Goal: Task Accomplishment & Management: Manage account settings

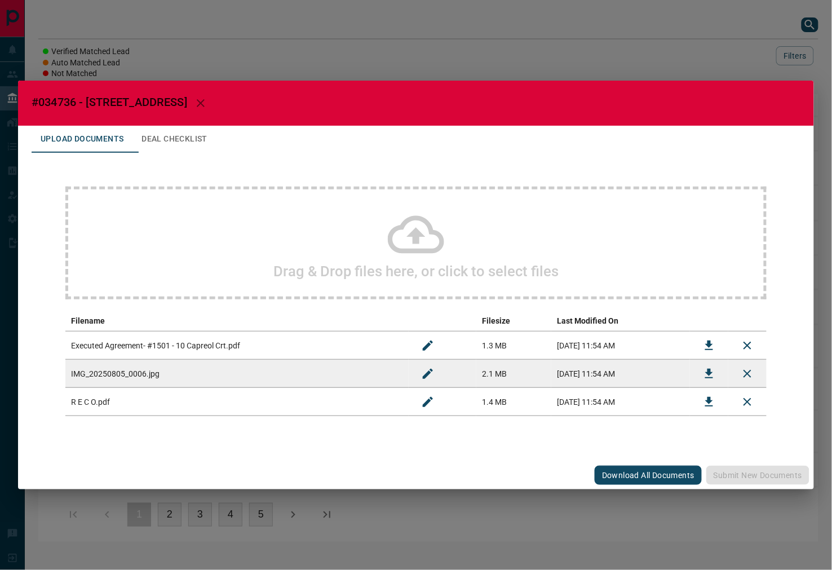
click at [715, 351] on icon "Download" at bounding box center [710, 346] width 14 height 14
click at [705, 371] on icon "Download" at bounding box center [710, 374] width 14 height 14
click at [706, 403] on icon "Download" at bounding box center [710, 402] width 14 height 14
click at [215, 146] on button "Deal Checklist" at bounding box center [175, 139] width 84 height 27
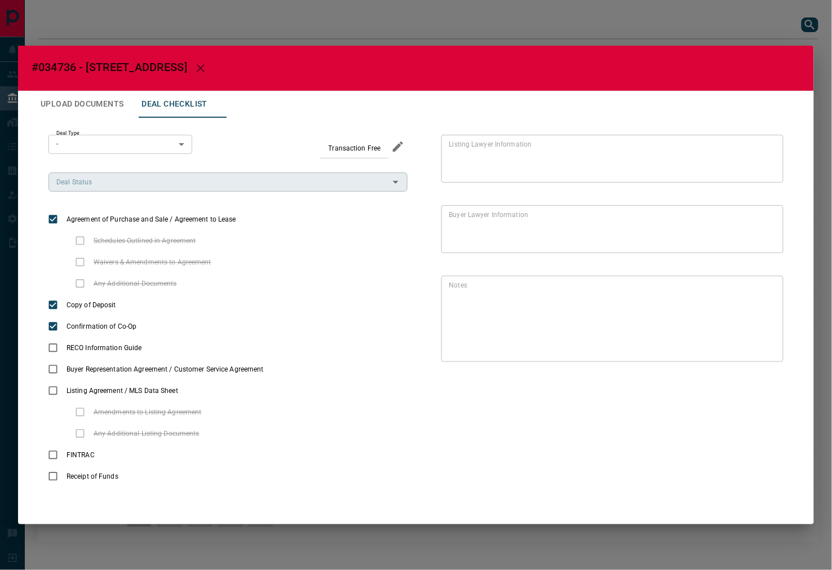
click at [107, 182] on input "Deal Status" at bounding box center [219, 182] width 334 height 12
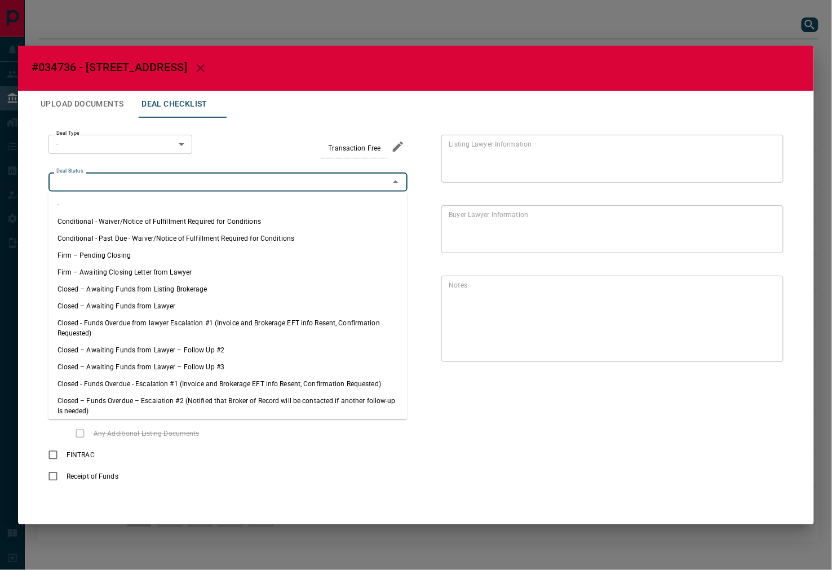
click at [97, 248] on li "Firm – Pending Closing" at bounding box center [228, 255] width 359 height 17
type input "**********"
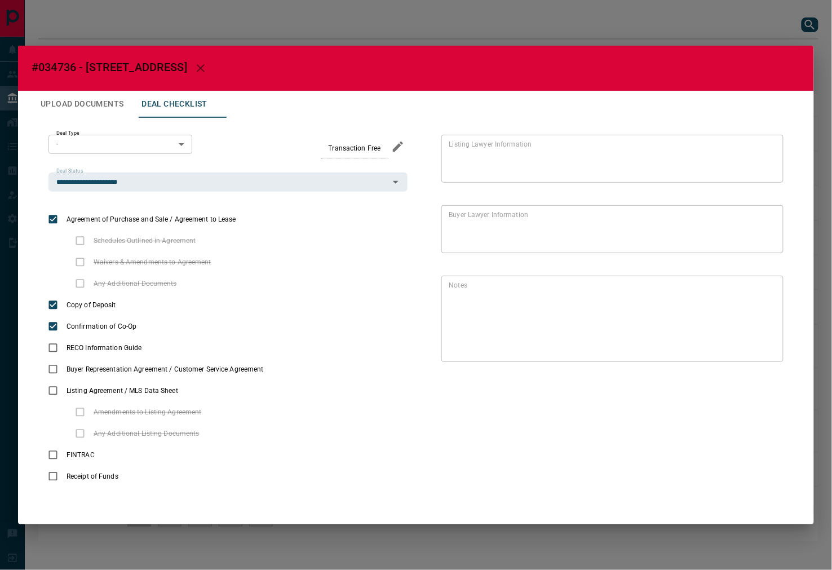
click at [109, 138] on body "Lead Transfers Leads Deals Listings Campaigns Quota Rules Agent Quotas Admin Mo…" at bounding box center [416, 276] width 832 height 553
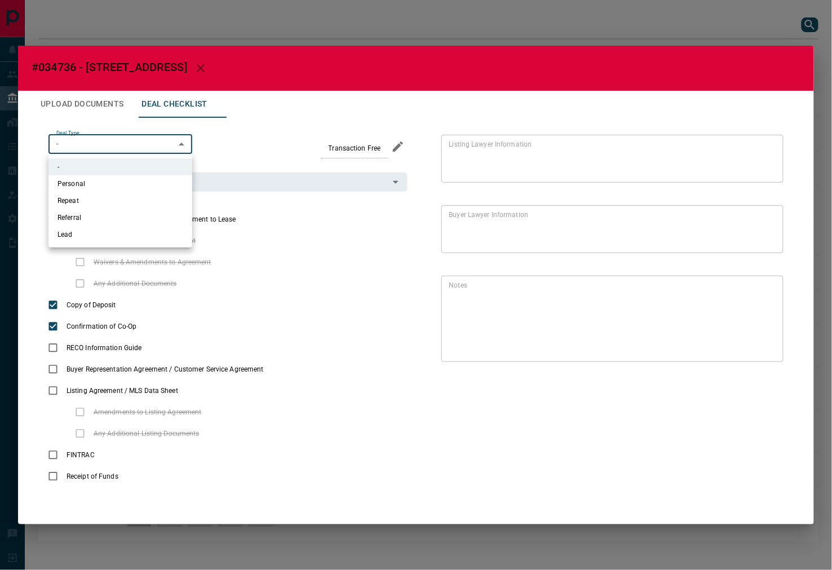
click at [98, 234] on li "Lead" at bounding box center [121, 234] width 144 height 17
type input "*"
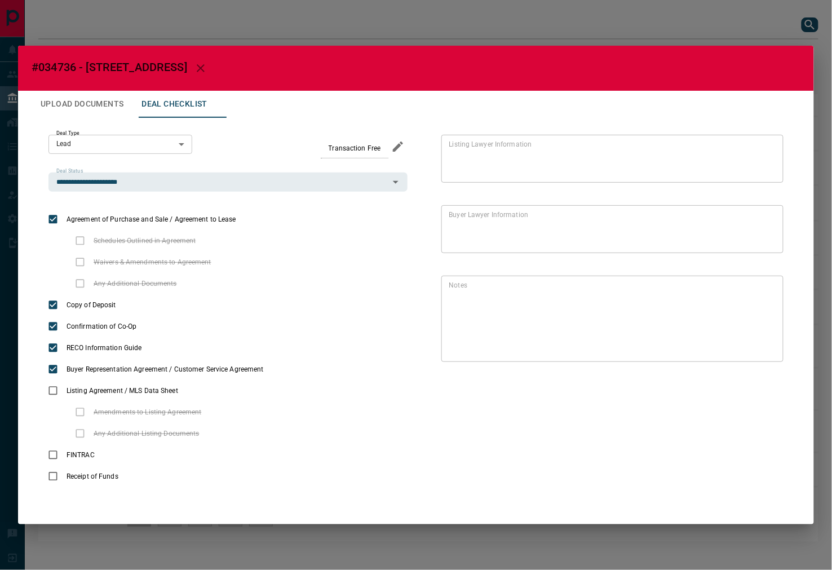
click at [121, 111] on button "Upload Documents" at bounding box center [82, 104] width 101 height 27
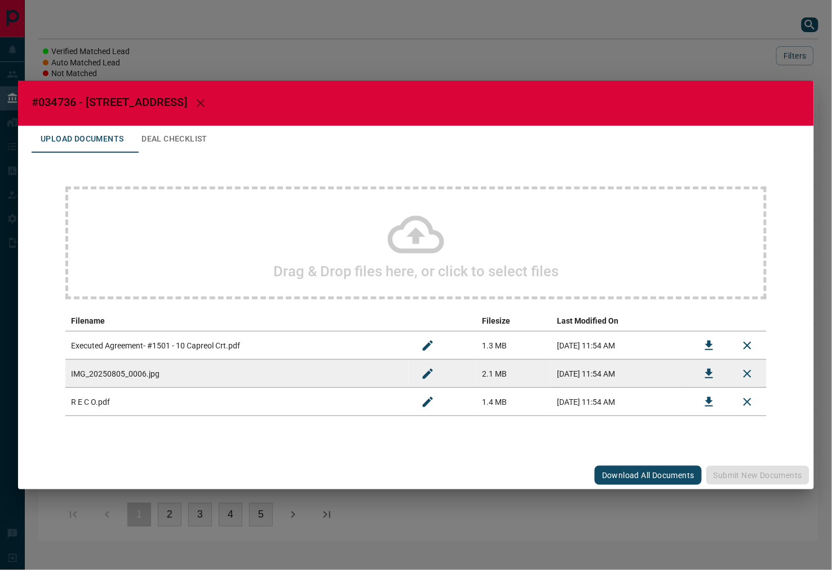
click at [147, 126] on button "Deal Checklist" at bounding box center [175, 139] width 84 height 27
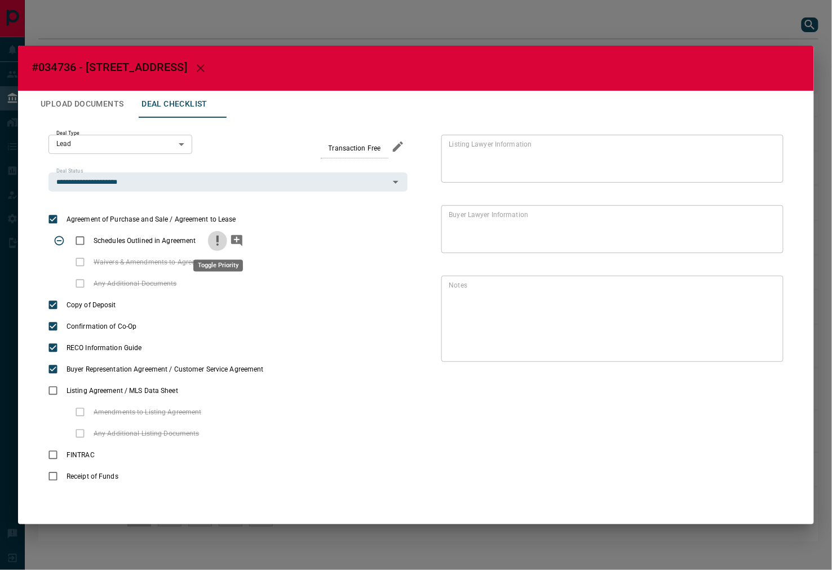
click at [211, 243] on icon "priority" at bounding box center [218, 241] width 14 height 14
click at [234, 243] on icon "add note" at bounding box center [236, 240] width 11 height 11
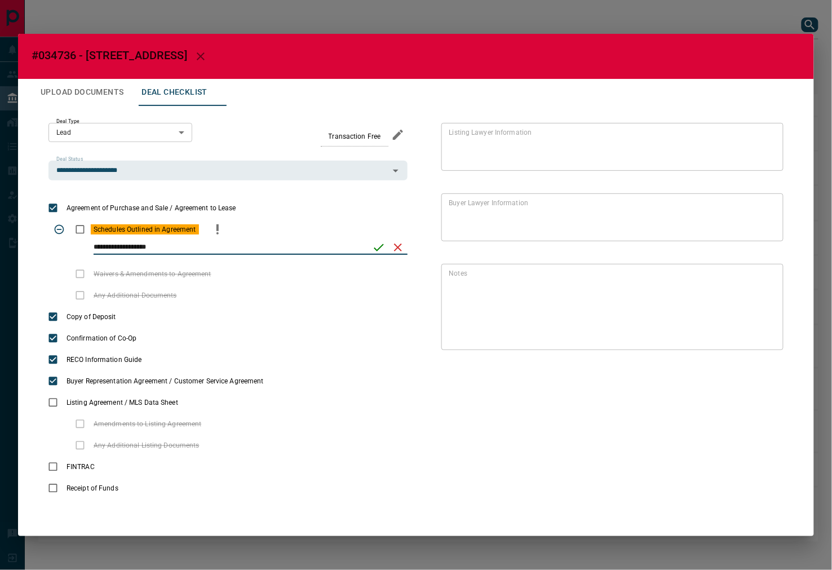
type input "**********"
click at [380, 252] on icon "save" at bounding box center [379, 248] width 14 height 14
click at [192, 297] on icon "priority" at bounding box center [199, 296] width 14 height 14
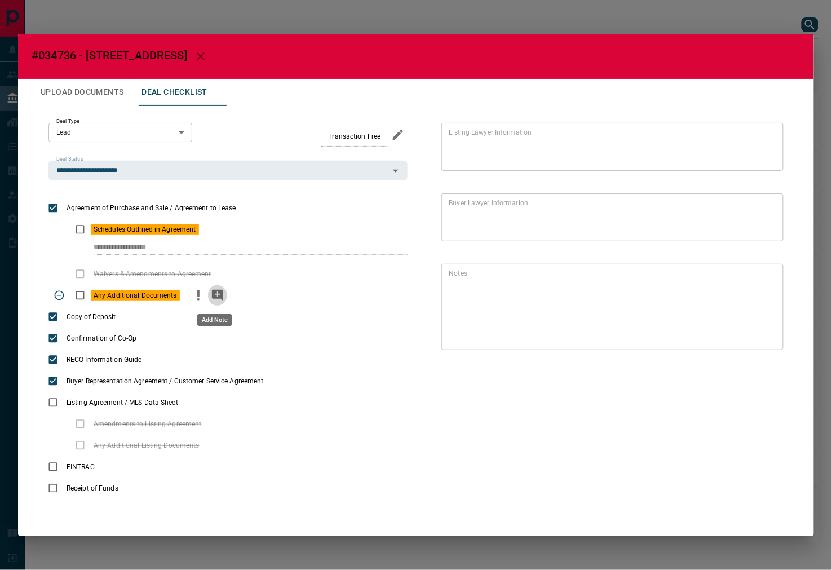
click at [212, 297] on icon "add note" at bounding box center [217, 295] width 11 height 11
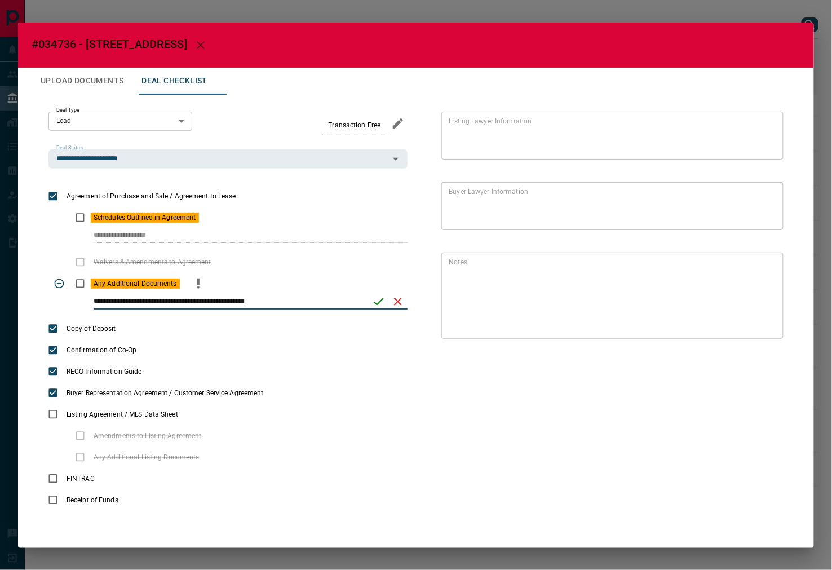
type input "**********"
click at [381, 297] on icon "save" at bounding box center [379, 302] width 14 height 14
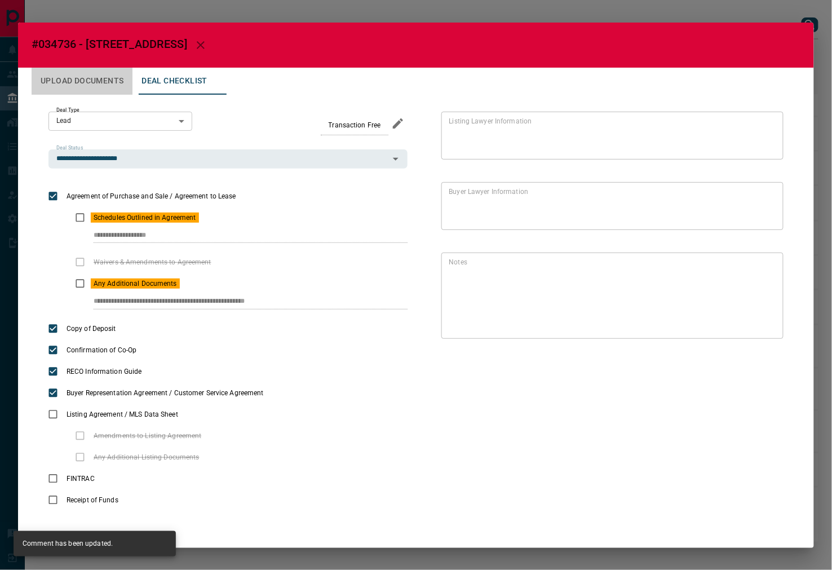
click at [100, 85] on button "Upload Documents" at bounding box center [82, 81] width 101 height 27
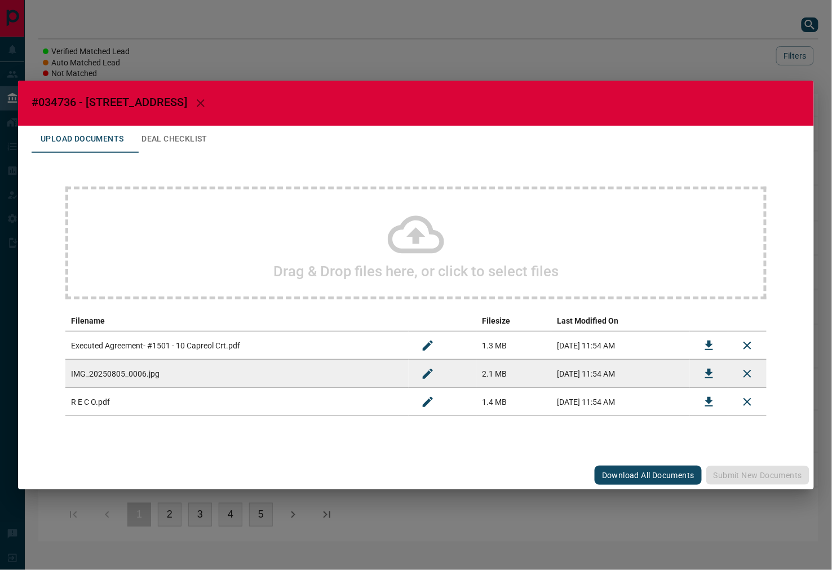
click at [183, 260] on div "Drag & Drop files here, or click to select files" at bounding box center [416, 243] width 702 height 113
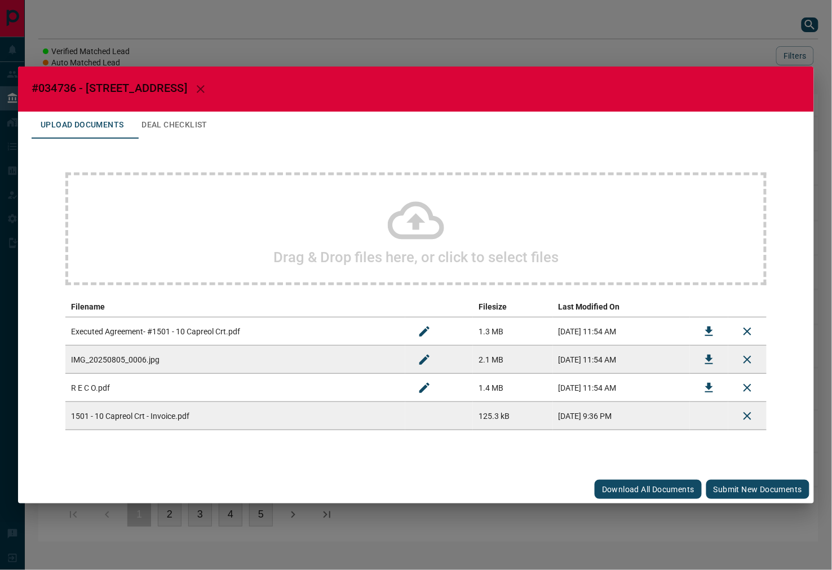
click at [715, 490] on button "Submit new documents" at bounding box center [758, 489] width 103 height 19
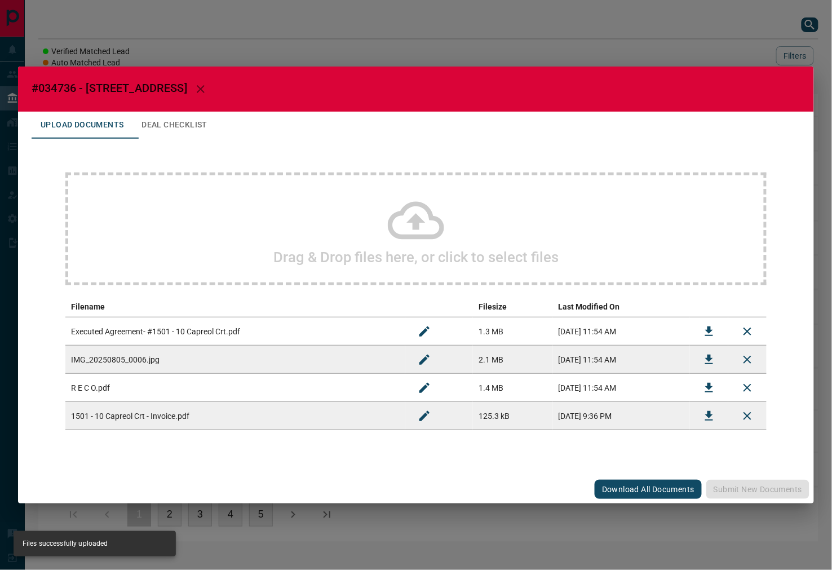
click at [213, 122] on button "Deal Checklist" at bounding box center [175, 125] width 84 height 27
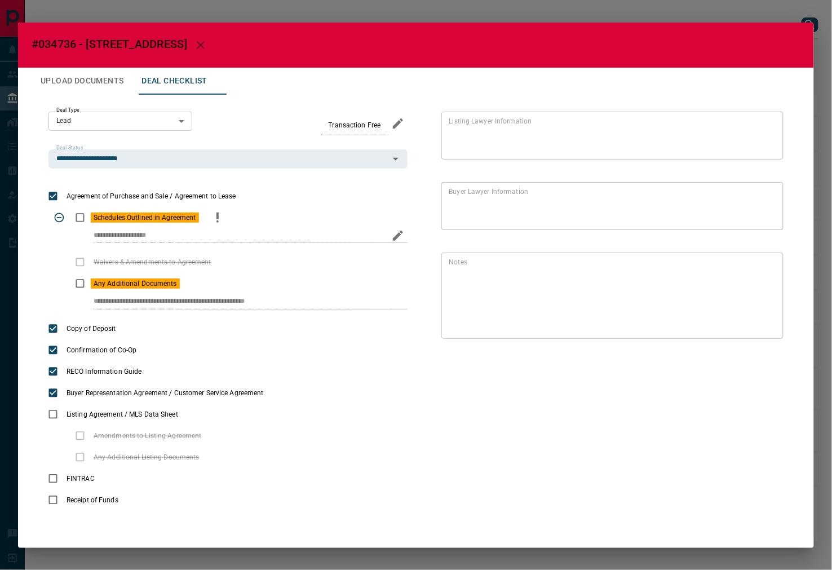
click at [230, 233] on div "**********" at bounding box center [228, 239] width 359 height 23
drag, startPoint x: 81, startPoint y: 303, endPoint x: 384, endPoint y: 294, distance: 303.0
click at [385, 305] on div "**********" at bounding box center [228, 305] width 359 height 23
